Goal: Information Seeking & Learning: Understand process/instructions

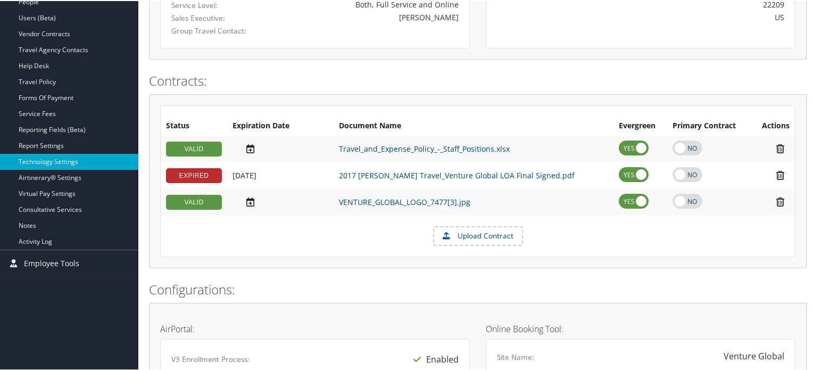
scroll to position [213, 0]
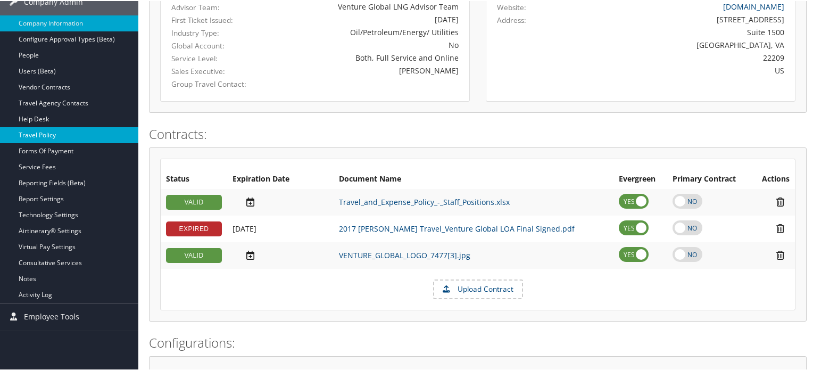
click at [57, 136] on link "Travel Policy" at bounding box center [69, 134] width 138 height 16
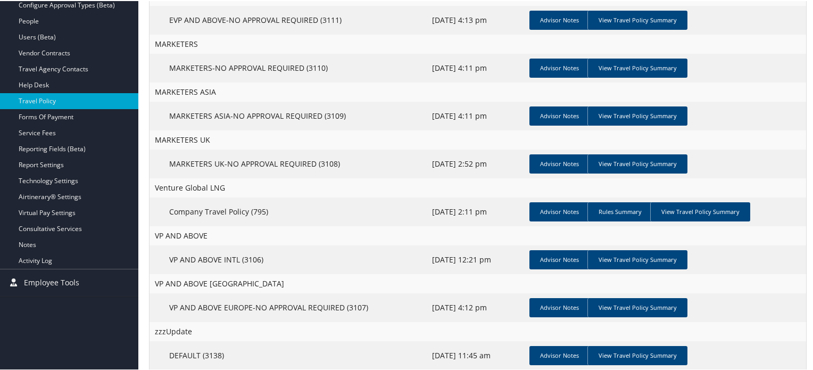
scroll to position [265, 0]
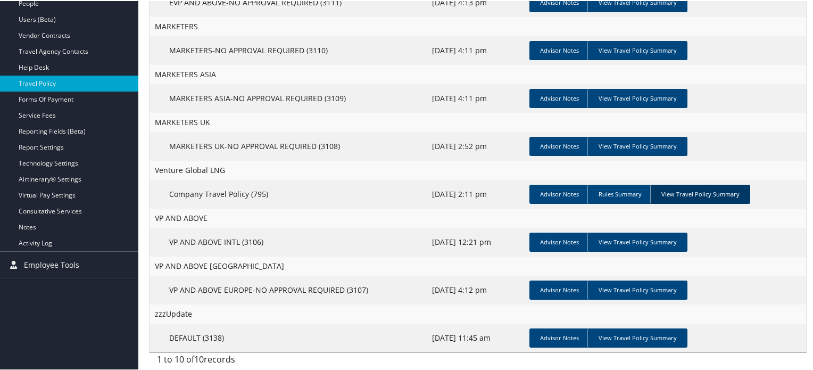
click at [691, 193] on link "View Travel Policy Summary" at bounding box center [700, 192] width 100 height 19
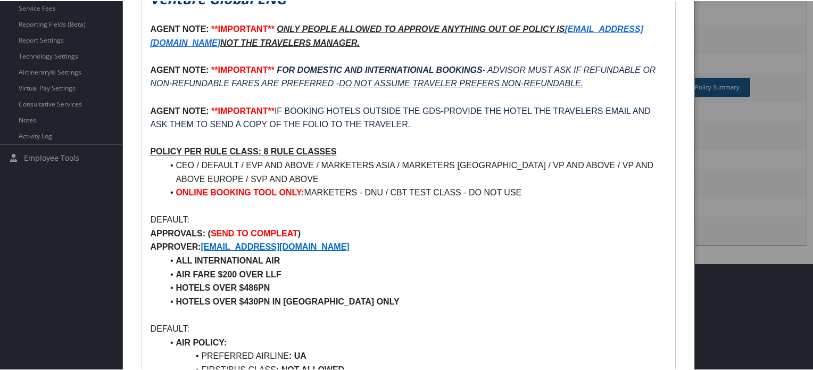
scroll to position [424, 0]
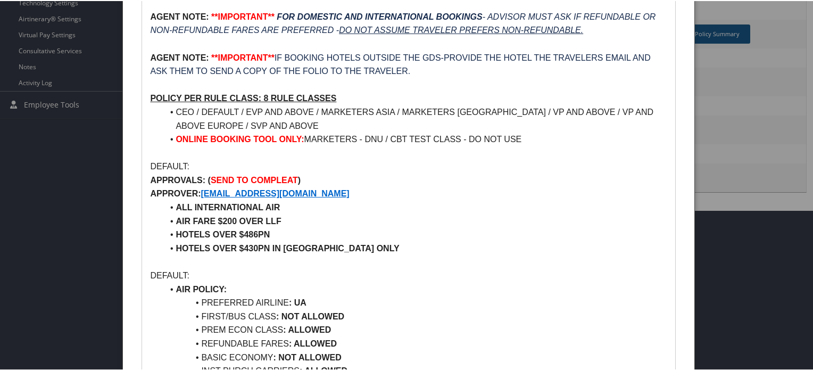
drag, startPoint x: 211, startPoint y: 185, endPoint x: 304, endPoint y: 181, distance: 93.1
click at [304, 181] on p "APPROVALS: ( SEND TO COMPLEAT )" at bounding box center [408, 179] width 516 height 14
click at [352, 186] on p "APPROVER: [EMAIL_ADDRESS][DOMAIN_NAME]" at bounding box center [408, 193] width 516 height 14
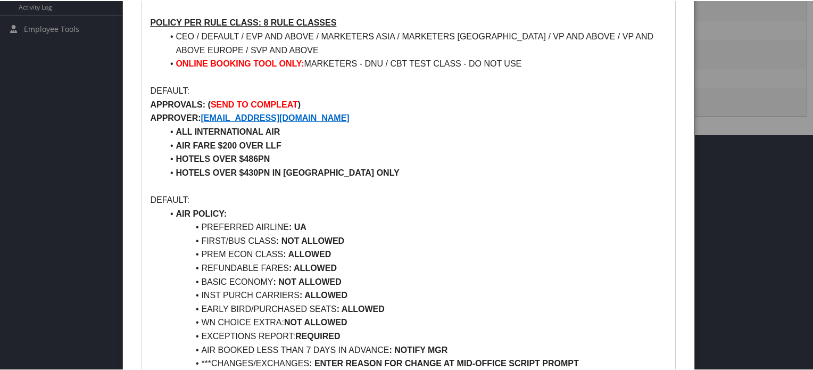
scroll to position [478, 0]
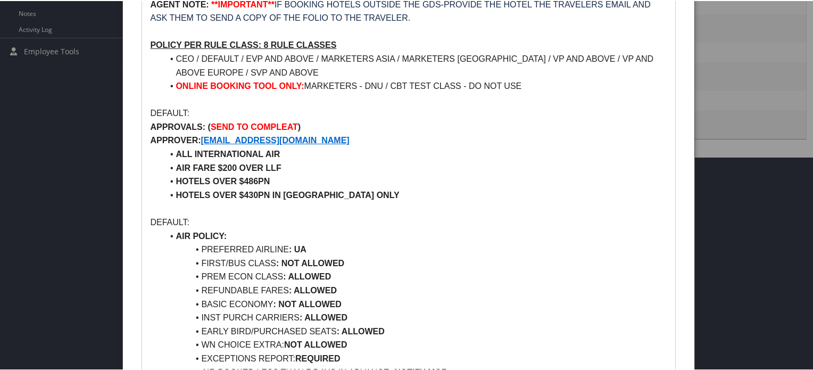
drag, startPoint x: 203, startPoint y: 129, endPoint x: 325, endPoint y: 126, distance: 122.9
click at [325, 126] on p "APPROVALS: ( SEND TO COMPLEAT )" at bounding box center [408, 126] width 516 height 14
click at [398, 144] on p "APPROVER: [EMAIL_ADDRESS][DOMAIN_NAME]" at bounding box center [408, 139] width 516 height 14
drag, startPoint x: 201, startPoint y: 140, endPoint x: 303, endPoint y: 138, distance: 102.1
click at [303, 138] on p "APPROVER: [EMAIL_ADDRESS][DOMAIN_NAME]" at bounding box center [408, 139] width 516 height 14
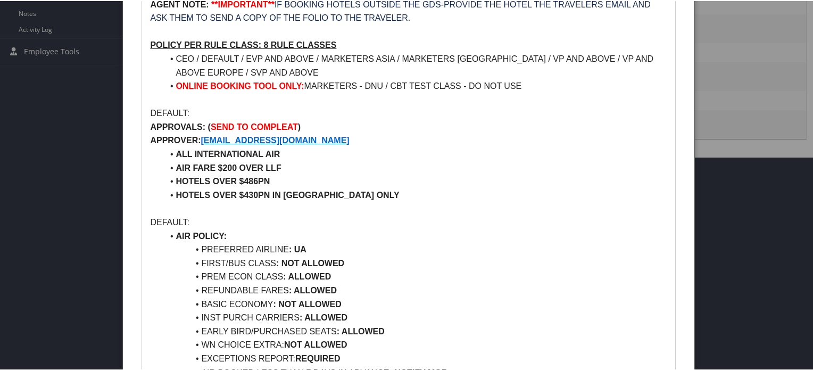
click at [364, 151] on li "ALL INTERNATIONAL AIR" at bounding box center [415, 153] width 504 height 14
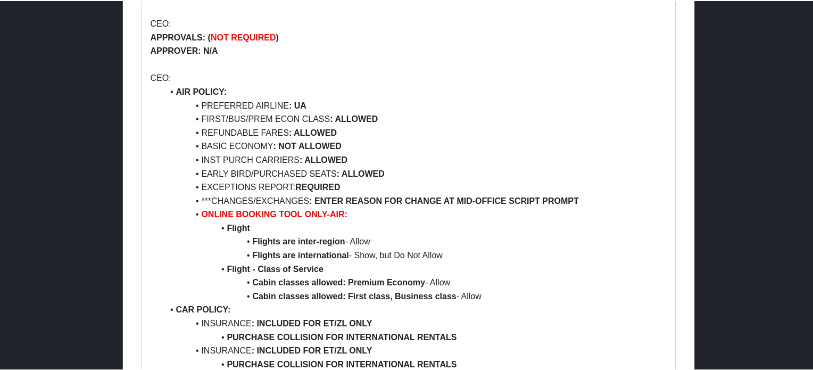
scroll to position [4467, 0]
